Goal: Task Accomplishment & Management: Complete application form

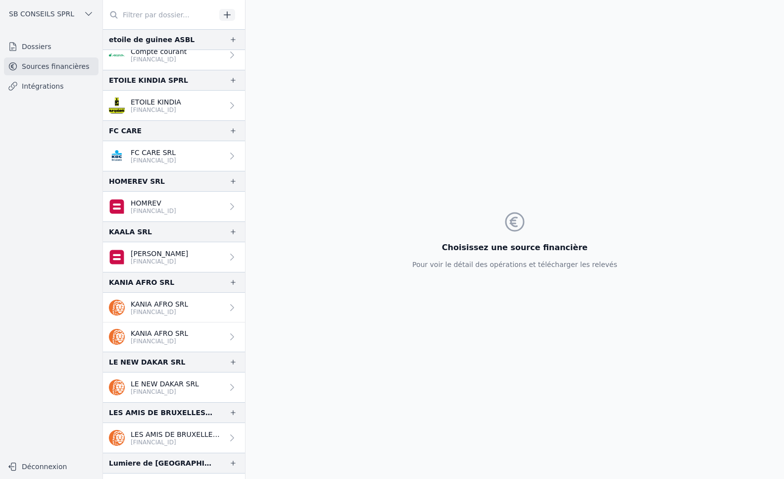
scroll to position [990, 0]
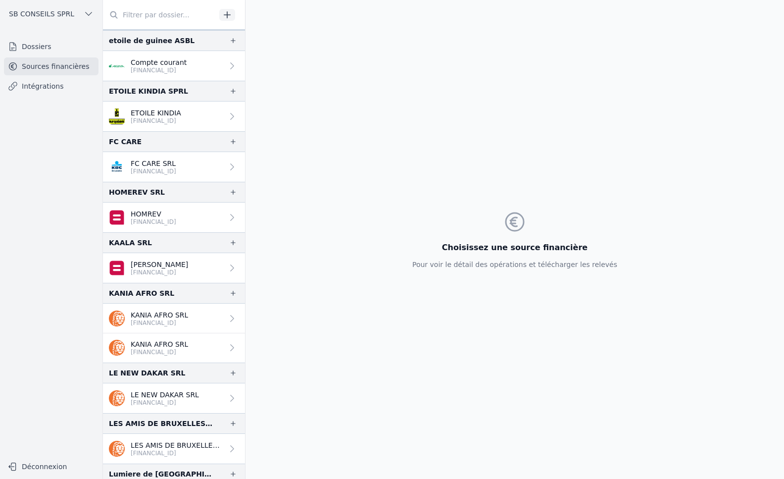
click at [44, 89] on link "Intégrations" at bounding box center [51, 86] width 95 height 18
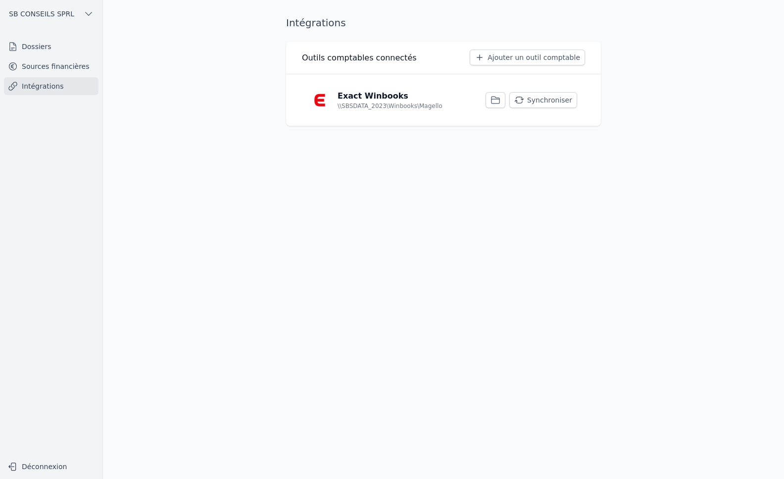
click at [39, 51] on link "Dossiers" at bounding box center [51, 47] width 95 height 18
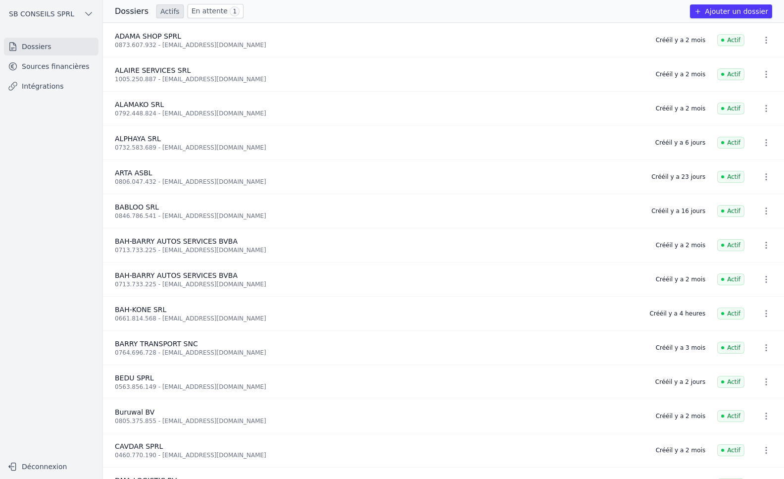
click at [208, 10] on link "En attente 1" at bounding box center [216, 11] width 56 height 14
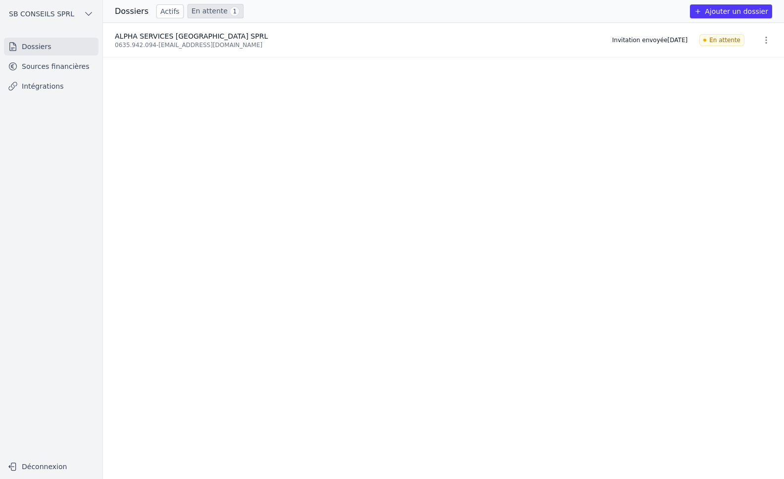
click at [51, 65] on link "Sources financières" at bounding box center [51, 66] width 95 height 18
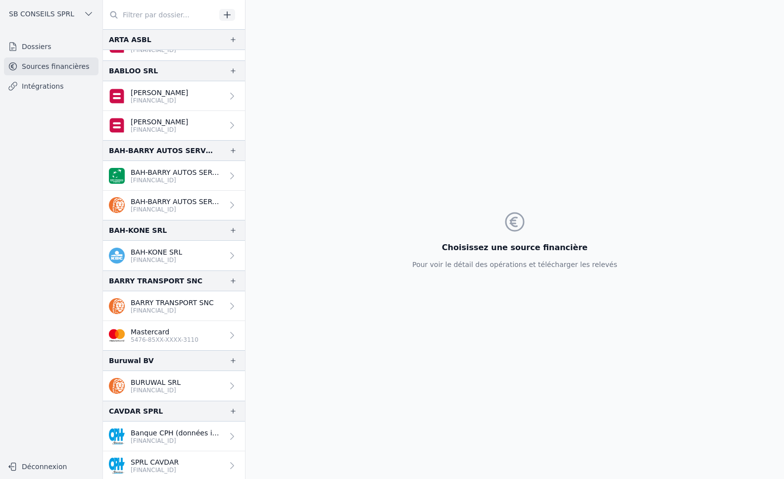
scroll to position [297, 0]
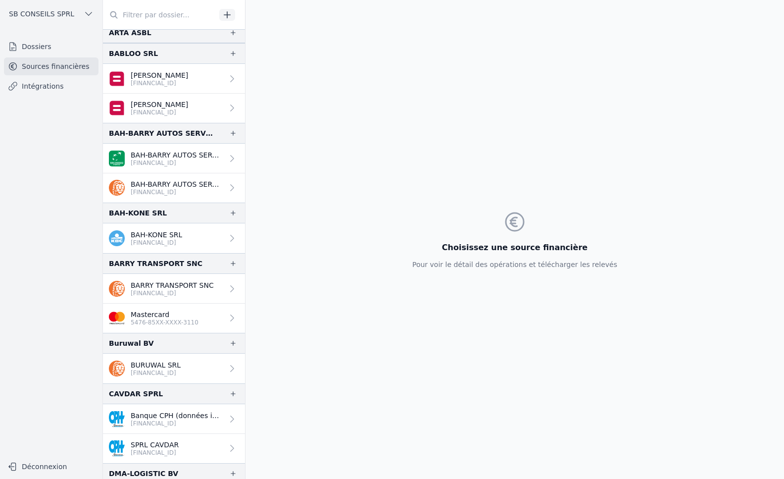
click at [23, 48] on link "Dossiers" at bounding box center [51, 47] width 95 height 18
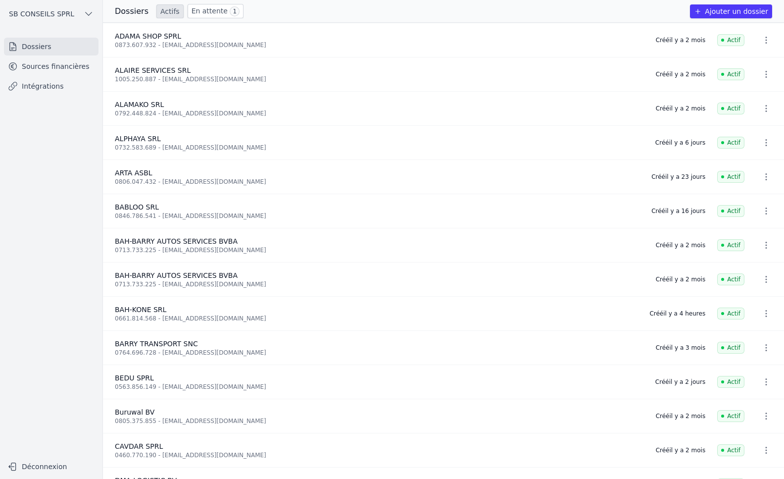
click at [741, 8] on button "Ajouter un dossier" at bounding box center [731, 11] width 82 height 14
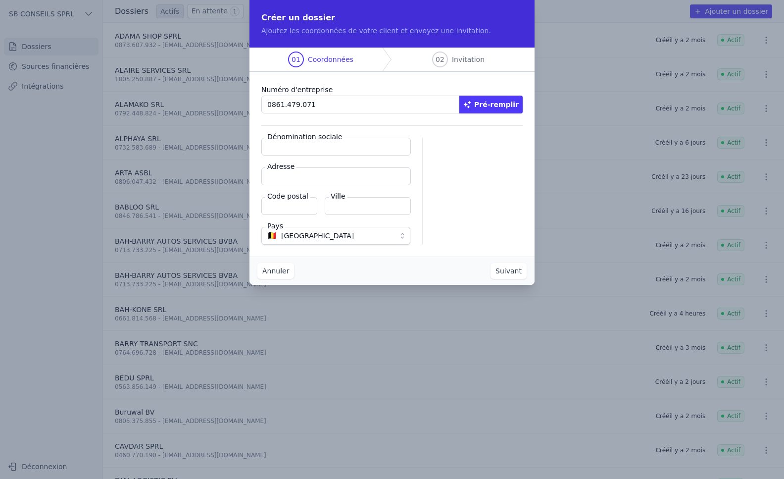
type input "0861.479.071"
click at [511, 103] on button "Pré-remplir" at bounding box center [491, 105] width 63 height 18
type input "LE GOUT SUPREME SPRL"
type input "[STREET_ADDRESS]"
type input "1000"
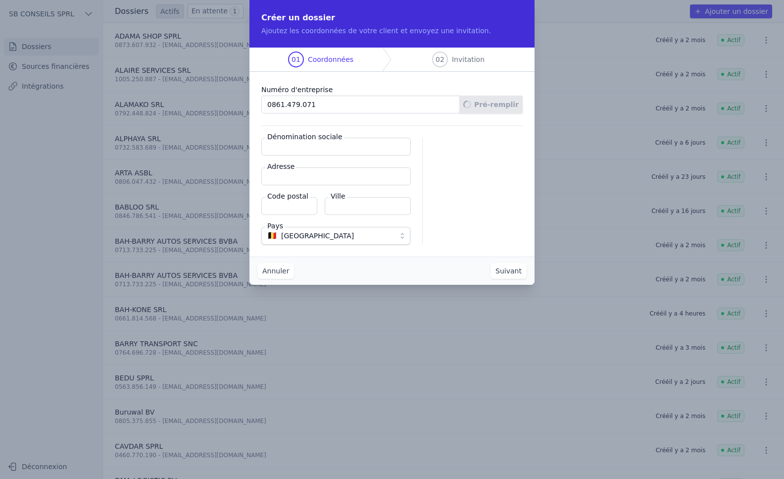
type input "[GEOGRAPHIC_DATA]"
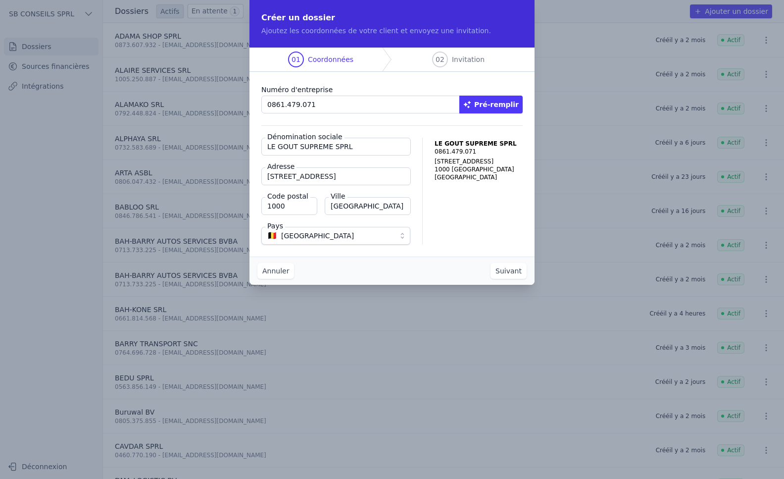
click at [509, 273] on button "Suivant" at bounding box center [509, 271] width 36 height 16
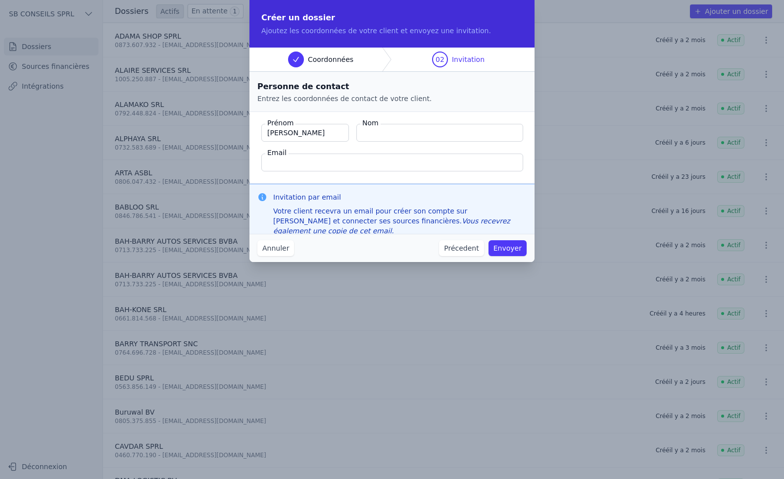
type input "[PERSON_NAME]"
type input "S"
type input "Diallo"
click at [273, 163] on input "Email" at bounding box center [392, 163] width 262 height 18
paste input "[EMAIL_ADDRESS][DOMAIN_NAME]"
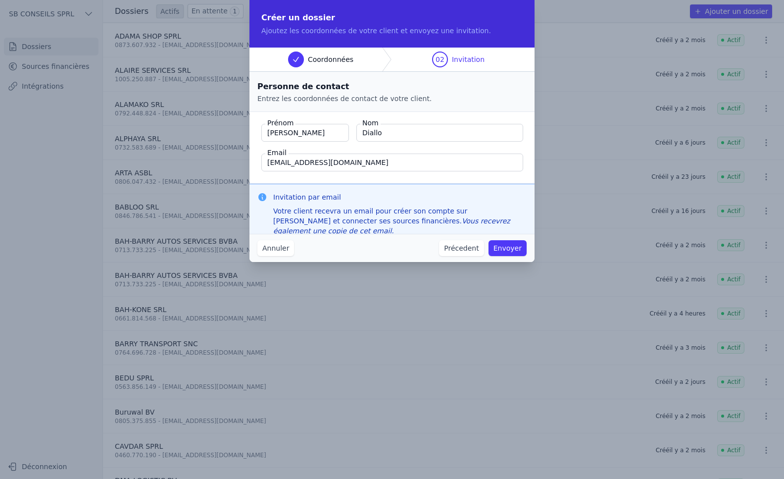
type input "[EMAIL_ADDRESS][DOMAIN_NAME]"
click at [510, 248] on button "Envoyer" at bounding box center [508, 248] width 38 height 16
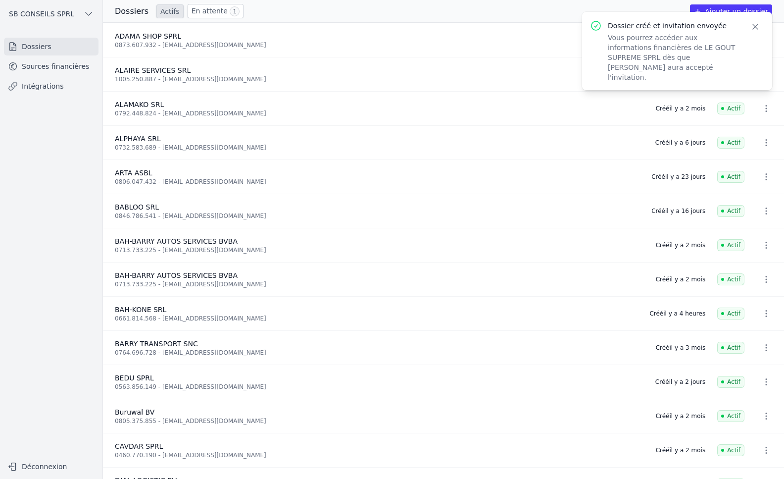
click at [29, 86] on link "Intégrations" at bounding box center [51, 86] width 95 height 18
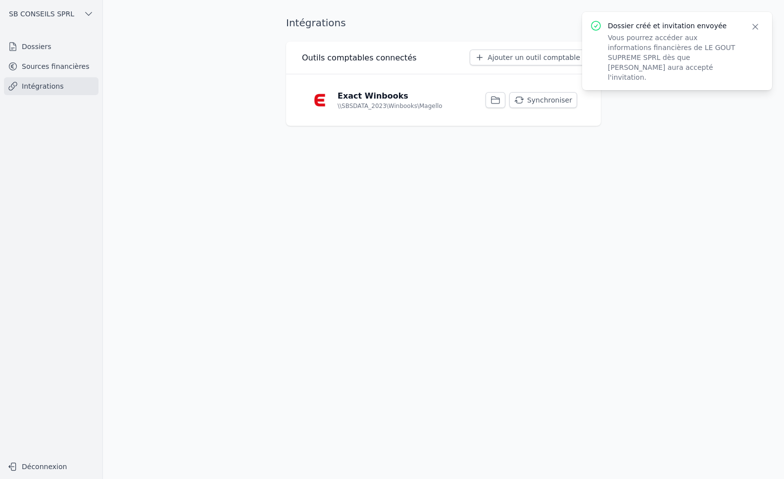
click at [534, 97] on button "Synchroniser" at bounding box center [544, 100] width 68 height 16
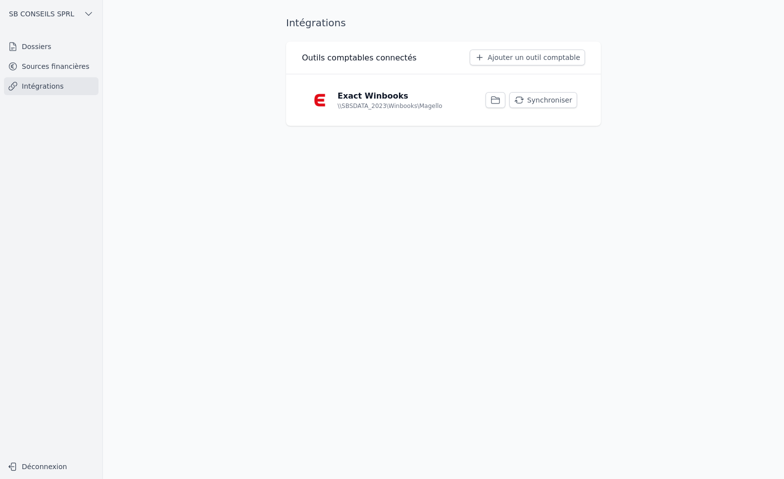
click at [559, 97] on button "Synchroniser" at bounding box center [544, 100] width 68 height 16
click at [48, 58] on link "Sources financières" at bounding box center [51, 66] width 95 height 18
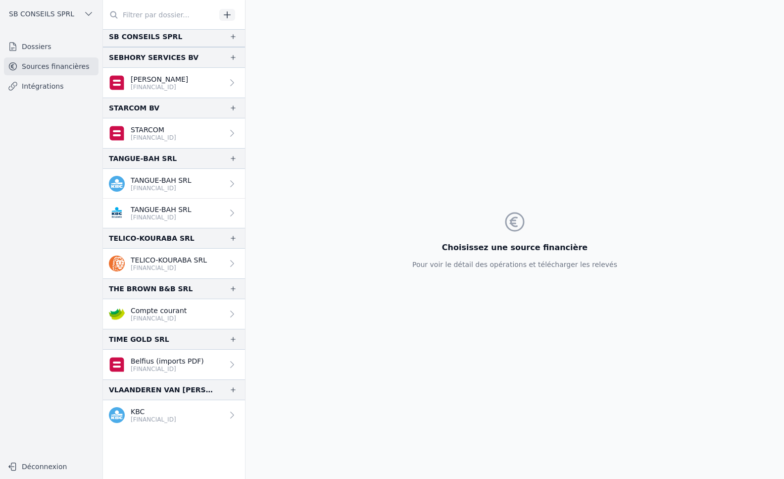
scroll to position [1543, 0]
